Goal: Task Accomplishment & Management: Manage account settings

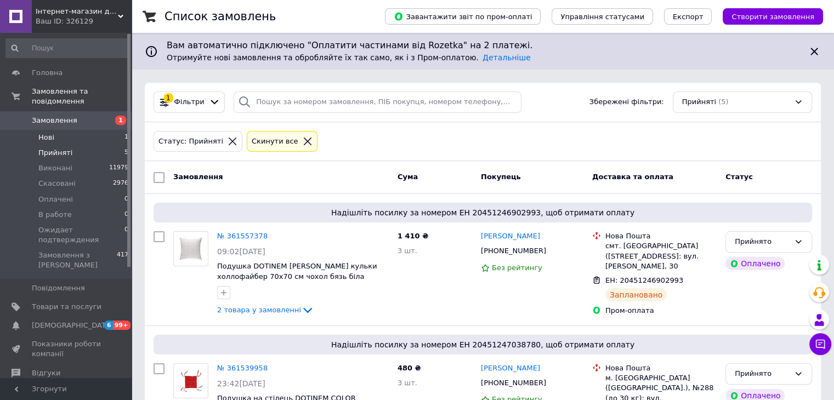
click at [71, 130] on li "Нові 1" at bounding box center [67, 137] width 135 height 15
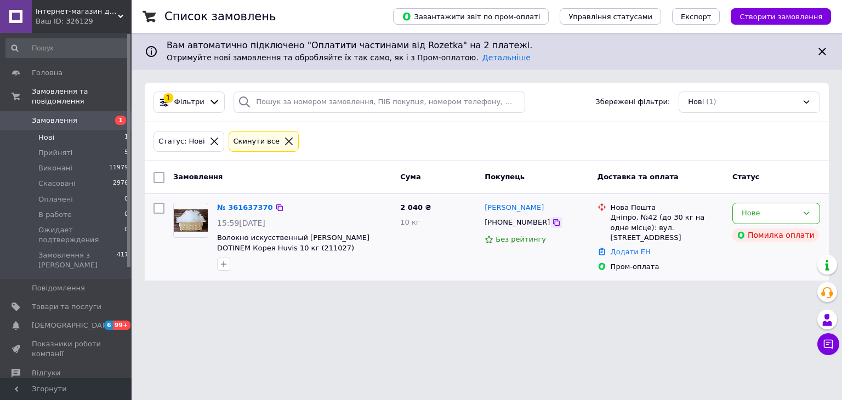
click at [552, 220] on icon at bounding box center [556, 222] width 9 height 9
click at [234, 210] on link "№ 361637370" at bounding box center [245, 207] width 56 height 8
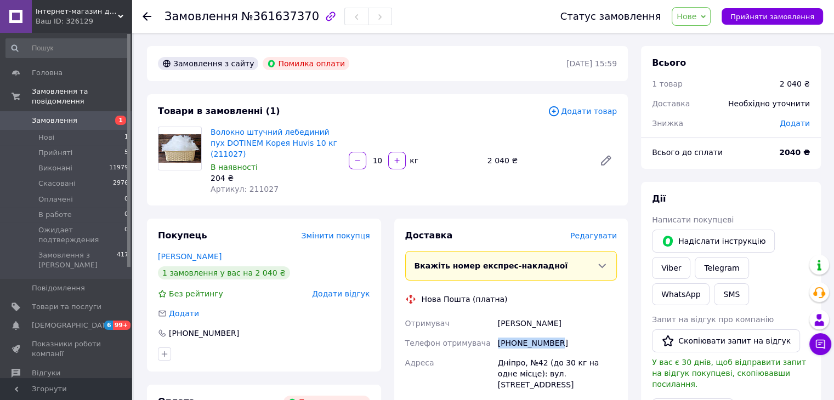
drag, startPoint x: 554, startPoint y: 329, endPoint x: 493, endPoint y: 332, distance: 60.4
click at [493, 332] on div "Отримувач Лілія Оріховська Телефон отримувача +380675672547 Адреса Дніпро, №42 …" at bounding box center [511, 384] width 217 height 140
copy div "Телефон отримувача +380675672547"
drag, startPoint x: 564, startPoint y: 314, endPoint x: 499, endPoint y: 315, distance: 65.2
click at [499, 315] on div "Лілія Оріховська" at bounding box center [557, 324] width 123 height 20
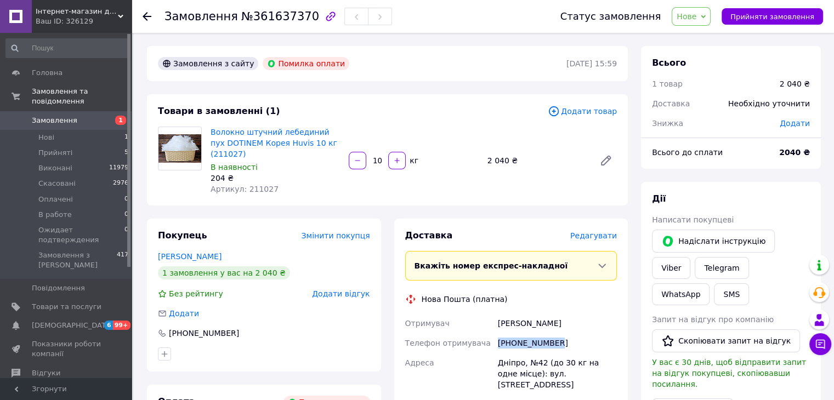
copy div "Лілія Оріховська"
click at [256, 185] on span "Артикул: 211027" at bounding box center [244, 189] width 68 height 9
copy span "211027"
click at [501, 353] on div "Дніпро, №42 (до 30 кг на одне місце): вул. [STREET_ADDRESS]" at bounding box center [557, 374] width 123 height 42
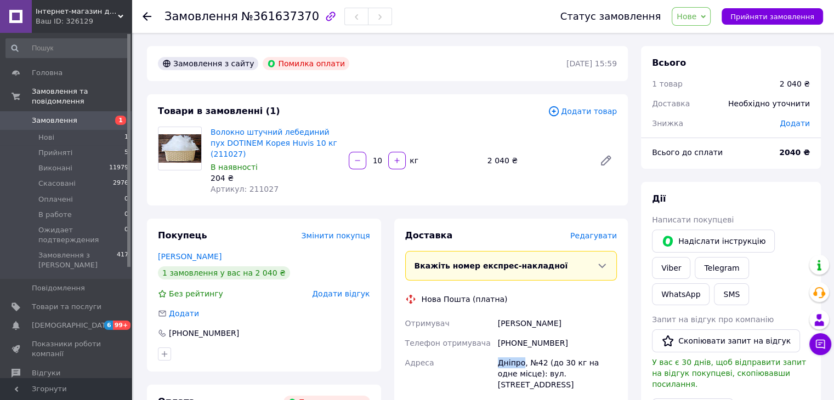
click at [501, 353] on div "Дніпро, №42 (до 30 кг на одне місце): вул. [STREET_ADDRESS]" at bounding box center [557, 374] width 123 height 42
copy div "Дніпро"
click at [696, 18] on span "Нове" at bounding box center [686, 16] width 20 height 9
click at [697, 33] on li "Прийнято" at bounding box center [726, 38] width 108 height 16
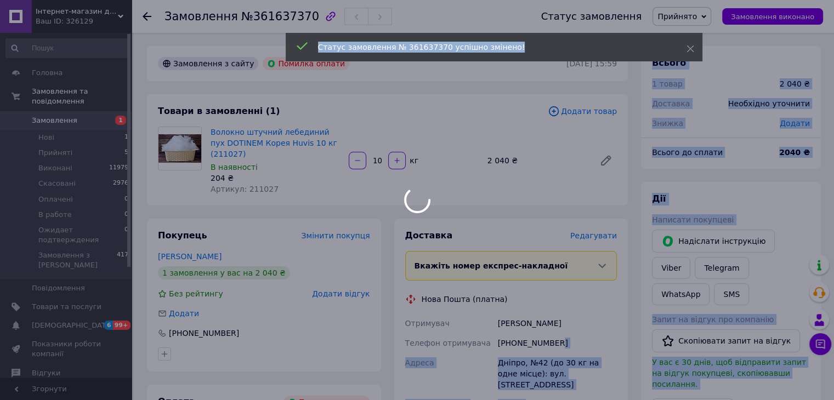
drag, startPoint x: 557, startPoint y: 329, endPoint x: 464, endPoint y: 334, distance: 93.3
click at [464, 334] on body "Інтернет-магазин домашнього текстилю DOTINEM Ваш ID: 326129 Сайт Інтернет-магаз…" at bounding box center [417, 387] width 834 height 775
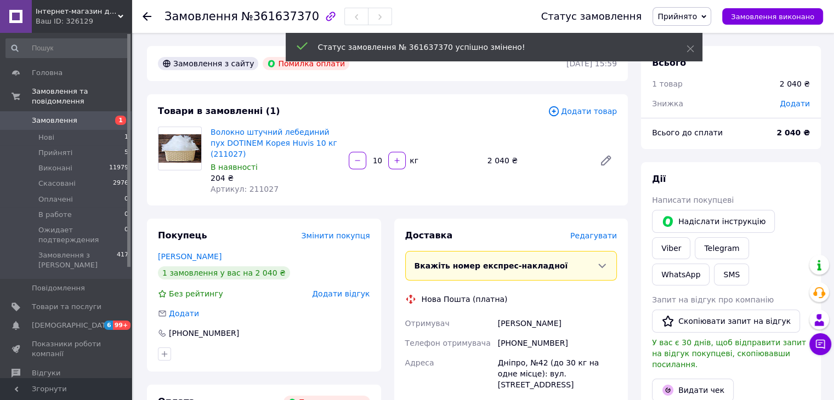
click at [523, 333] on div "[PHONE_NUMBER]" at bounding box center [557, 343] width 123 height 20
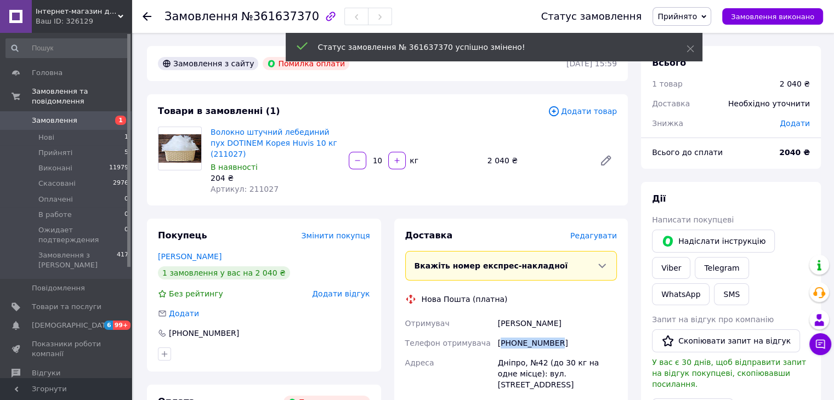
copy div "380675672547"
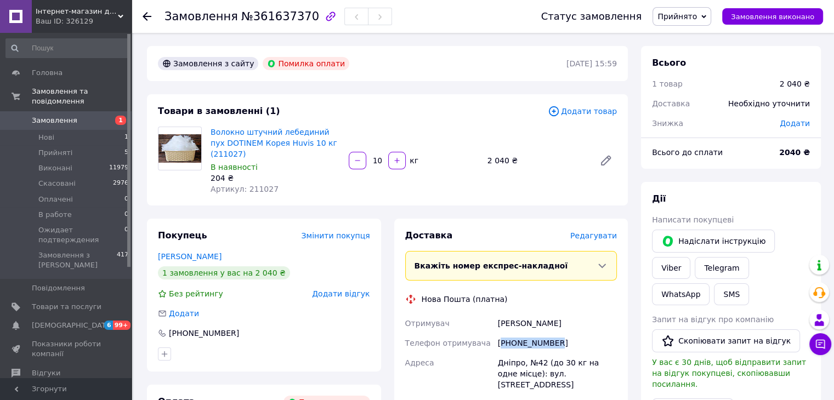
click at [60, 116] on span "Замовлення" at bounding box center [54, 121] width 45 height 10
